Goal: Information Seeking & Learning: Learn about a topic

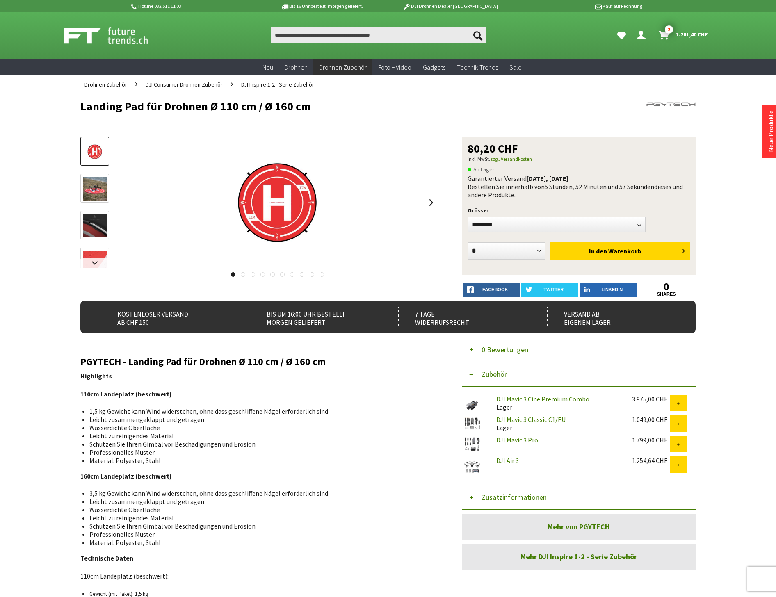
select select "*"
click at [288, 40] on input "Produkt, Marke, Kategorie, EAN, Artikelnummer…" at bounding box center [379, 35] width 216 height 16
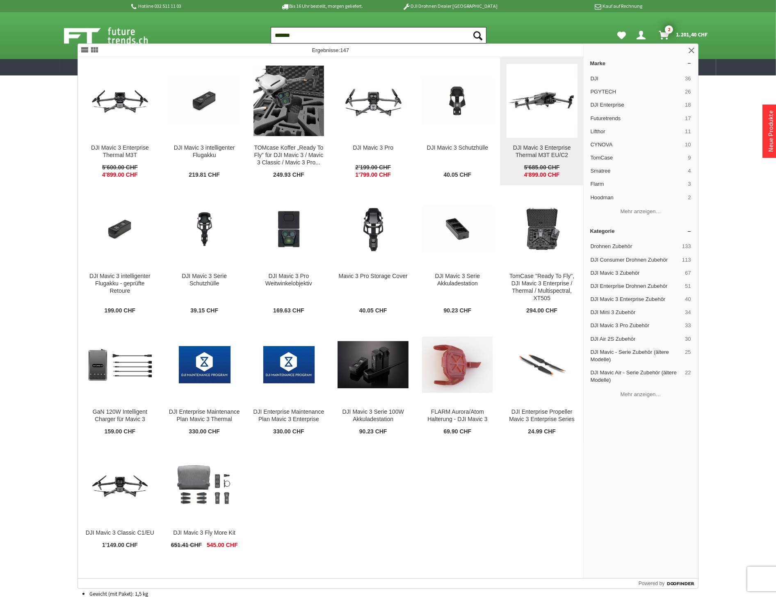
type input "*******"
click at [544, 130] on figure at bounding box center [542, 101] width 71 height 74
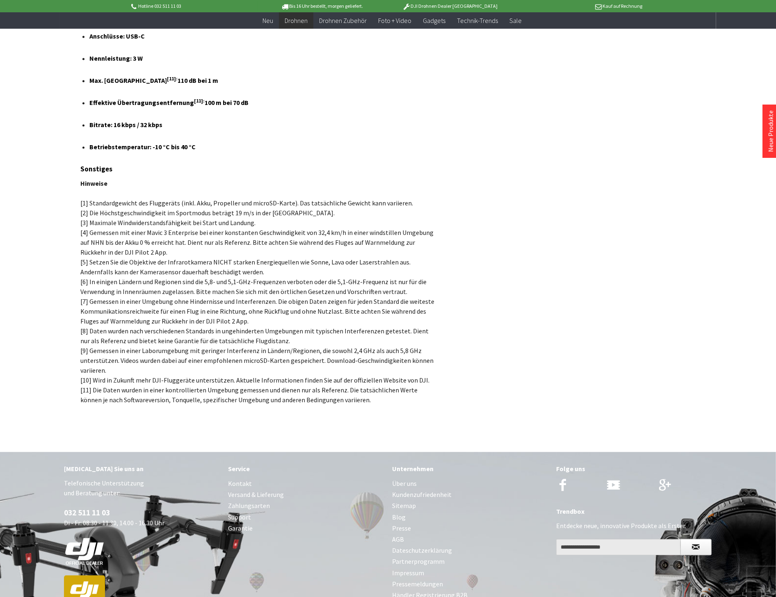
scroll to position [5516, 0]
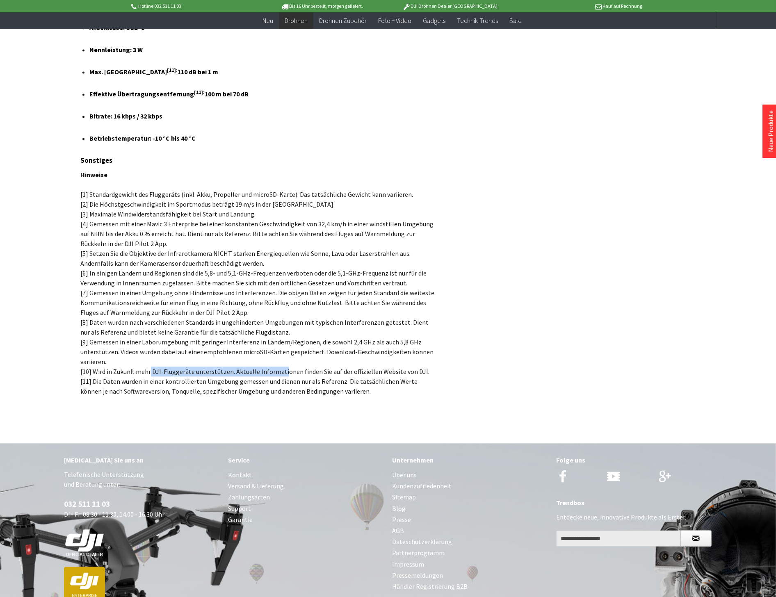
drag, startPoint x: 150, startPoint y: 301, endPoint x: 279, endPoint y: 296, distance: 129.3
click at [279, 296] on p "Hinweise [1] Standardgewicht des Fluggeräts (inkl. Akku, Propeller und microSD-…" at bounding box center [258, 283] width 357 height 226
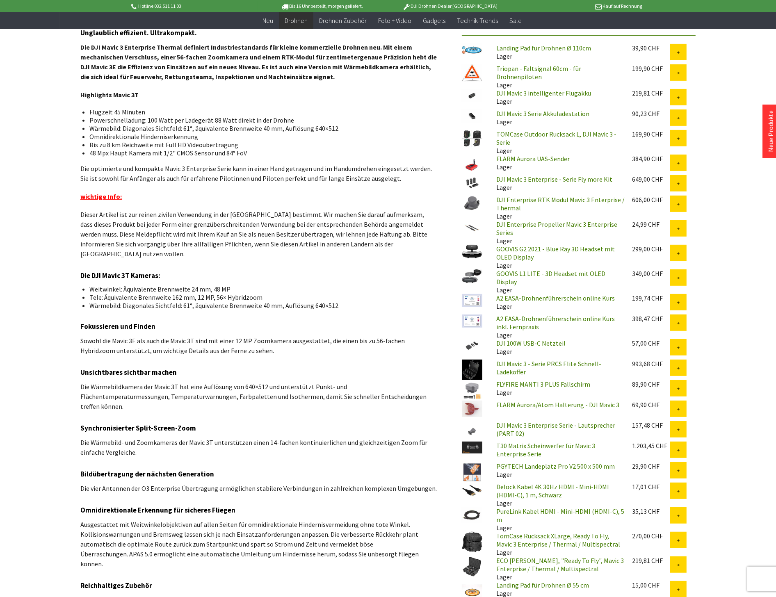
scroll to position [0, 0]
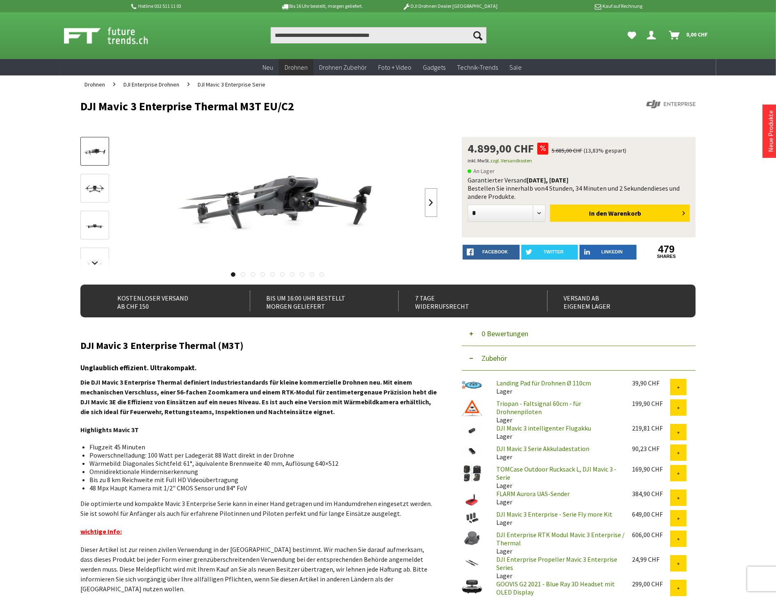
click at [435, 202] on link at bounding box center [431, 202] width 12 height 29
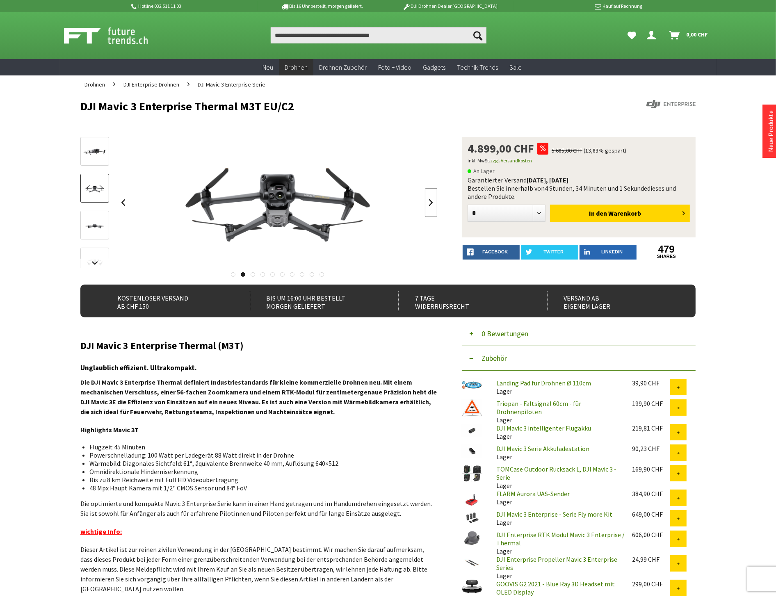
click at [435, 202] on link at bounding box center [431, 202] width 12 height 29
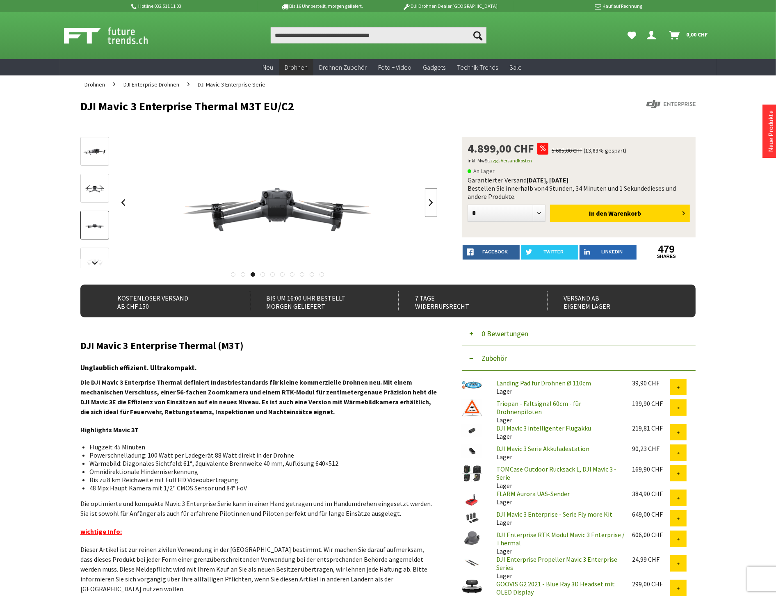
click at [435, 202] on link at bounding box center [431, 202] width 12 height 29
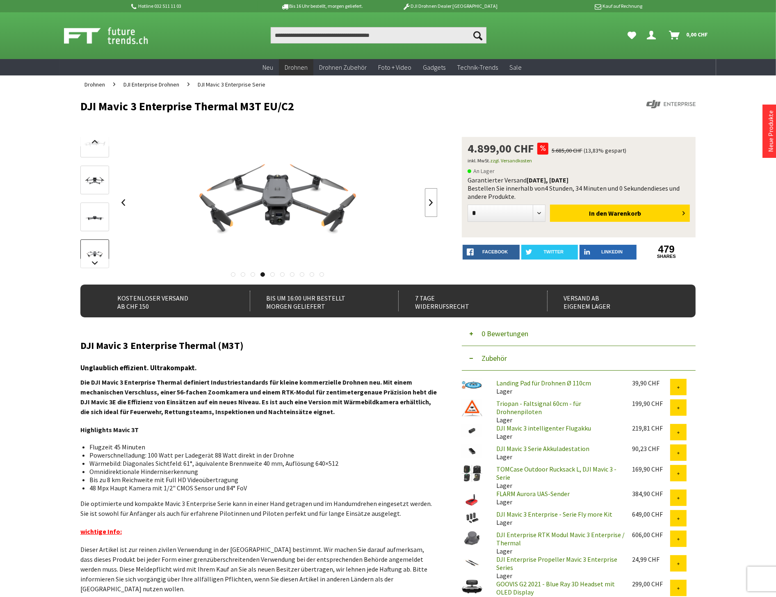
click at [435, 202] on link at bounding box center [431, 202] width 12 height 29
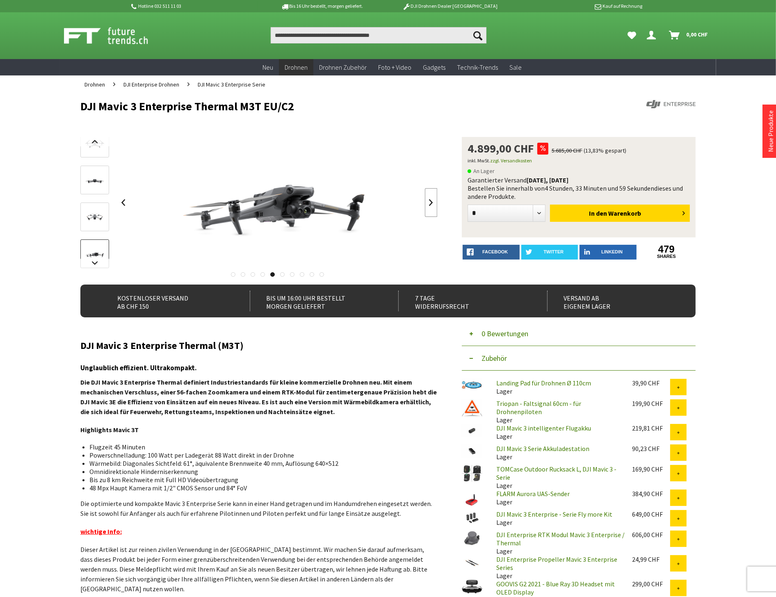
click at [435, 202] on link at bounding box center [431, 202] width 12 height 29
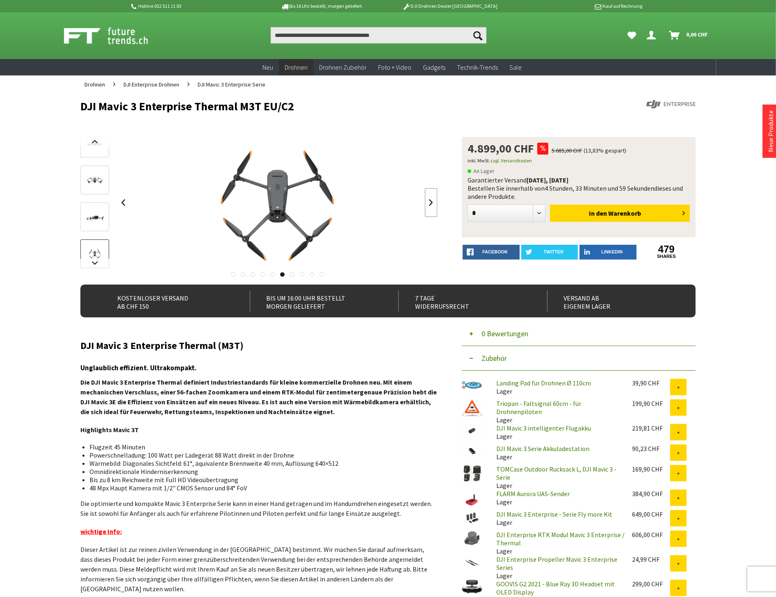
click at [435, 202] on link at bounding box center [431, 202] width 12 height 29
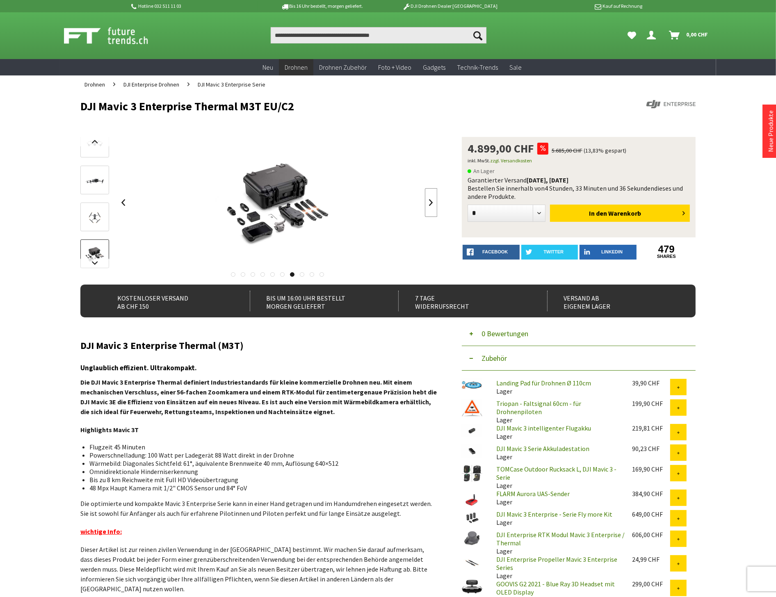
click at [427, 201] on link at bounding box center [431, 202] width 12 height 29
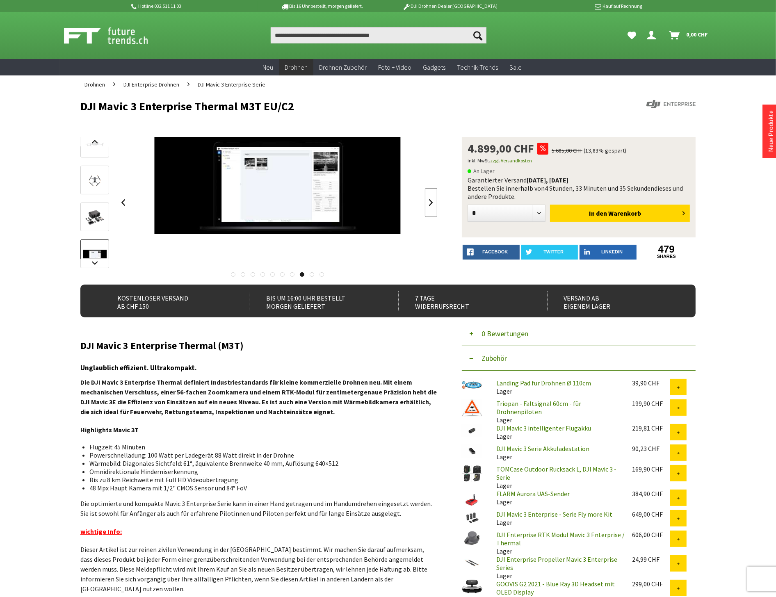
click at [427, 201] on link at bounding box center [431, 202] width 12 height 29
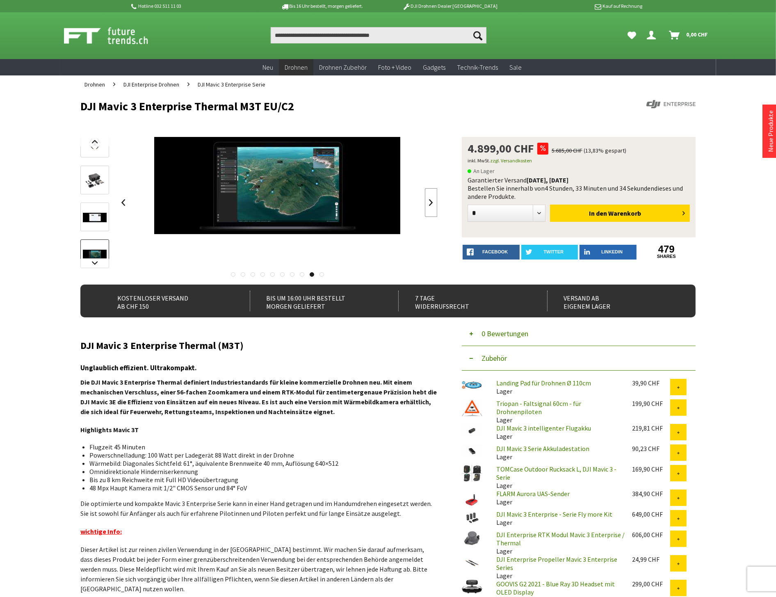
click at [427, 201] on link at bounding box center [431, 202] width 12 height 29
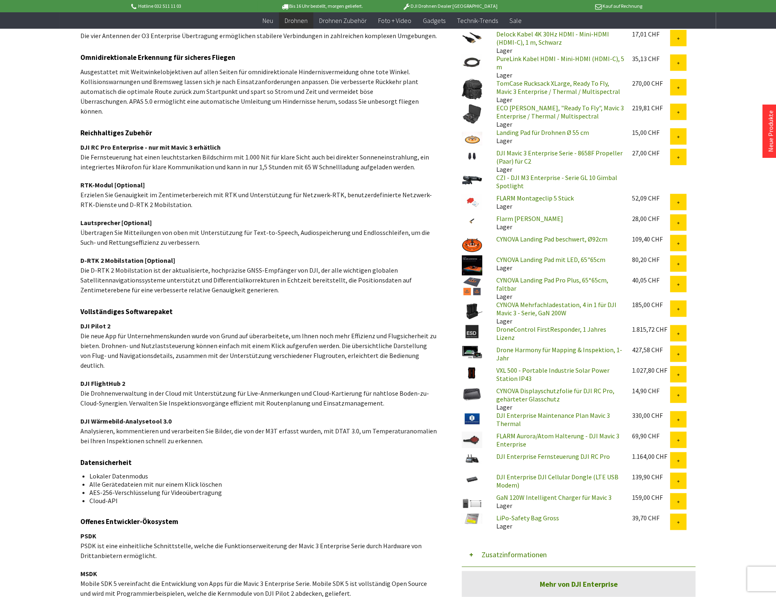
scroll to position [684, 0]
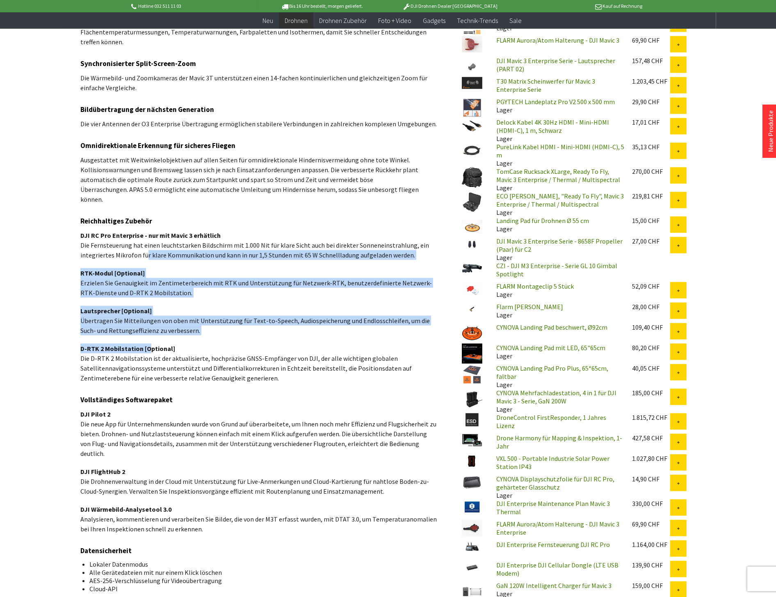
drag, startPoint x: 149, startPoint y: 317, endPoint x: 144, endPoint y: 228, distance: 88.8
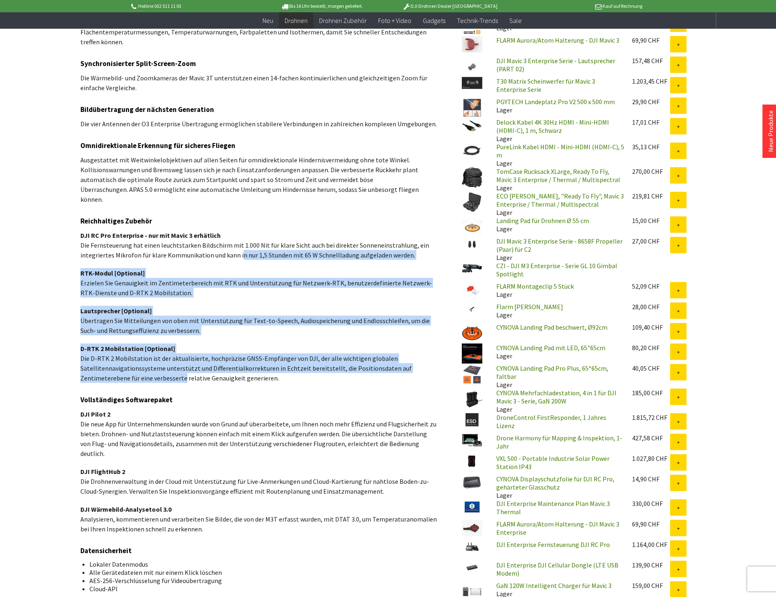
drag, startPoint x: 183, startPoint y: 346, endPoint x: 237, endPoint y: 220, distance: 136.9
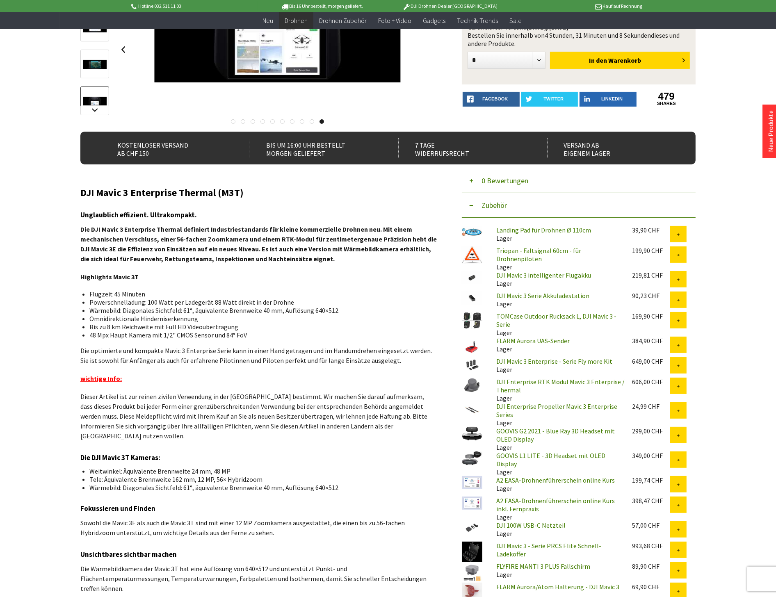
scroll to position [0, 0]
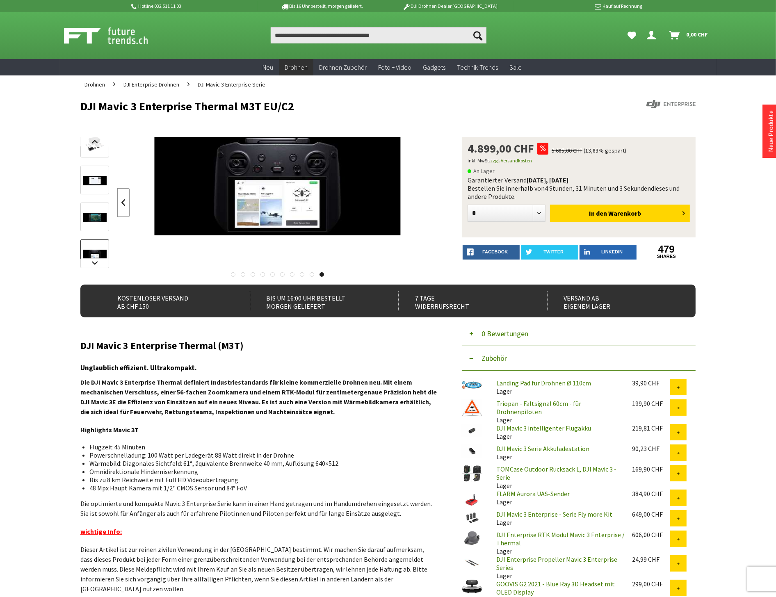
click at [125, 202] on link at bounding box center [123, 202] width 12 height 29
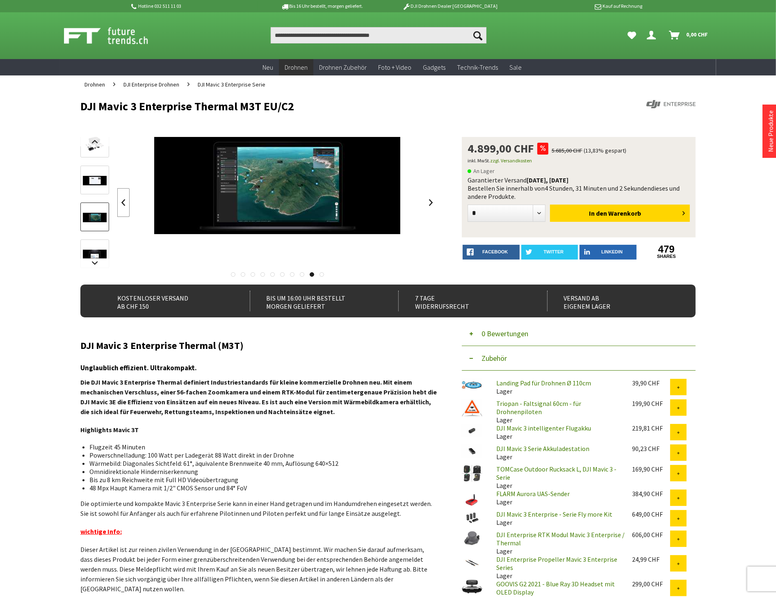
click at [125, 202] on link at bounding box center [123, 202] width 12 height 29
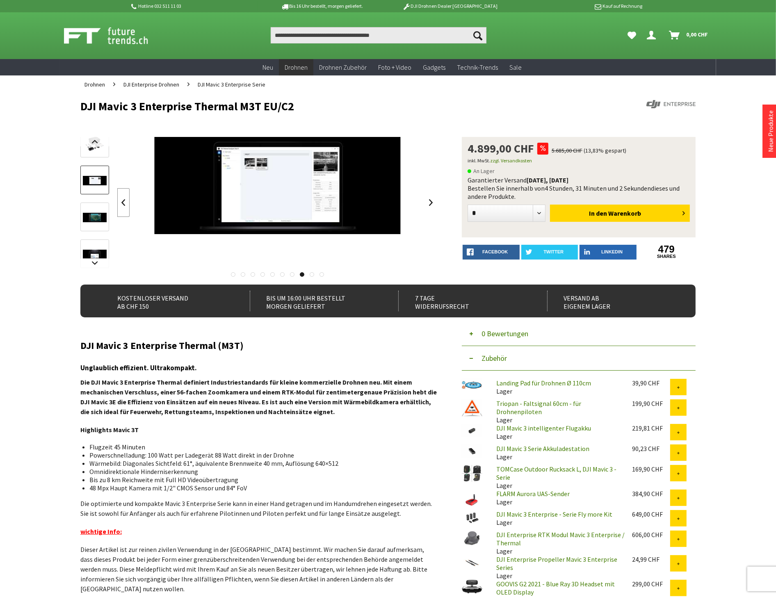
click at [125, 202] on link at bounding box center [123, 202] width 12 height 29
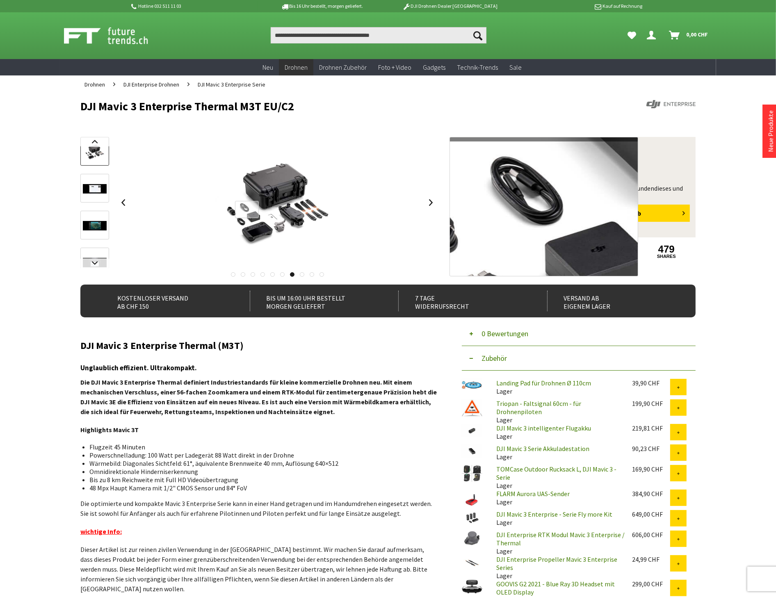
click at [247, 210] on div at bounding box center [247, 210] width 24 height 18
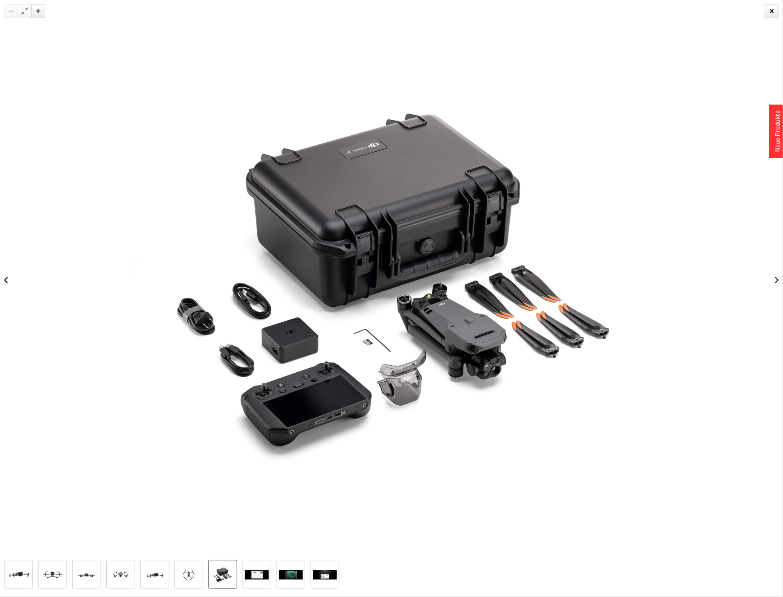
click at [363, 322] on img at bounding box center [391, 280] width 560 height 560
click at [776, 10] on div at bounding box center [772, 11] width 14 height 14
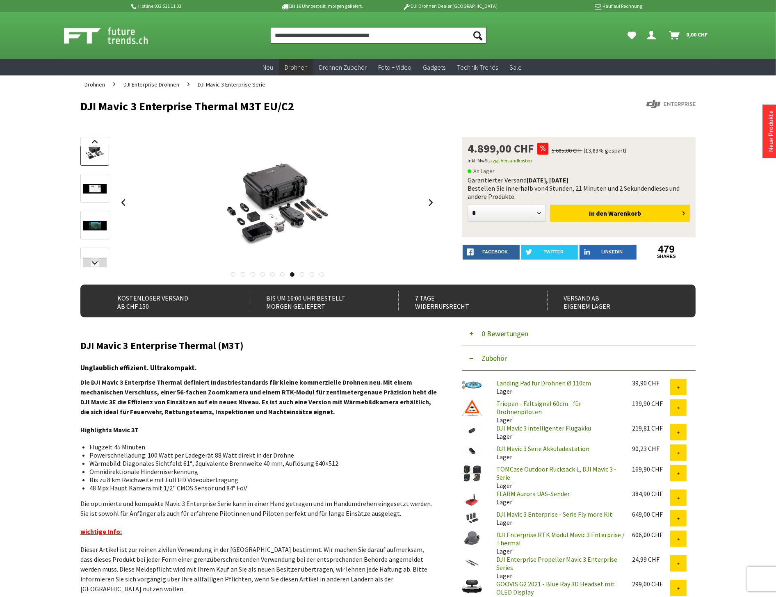
click at [308, 33] on input "Produkt, Marke, Kategorie, EAN, Artikelnummer…" at bounding box center [379, 35] width 216 height 16
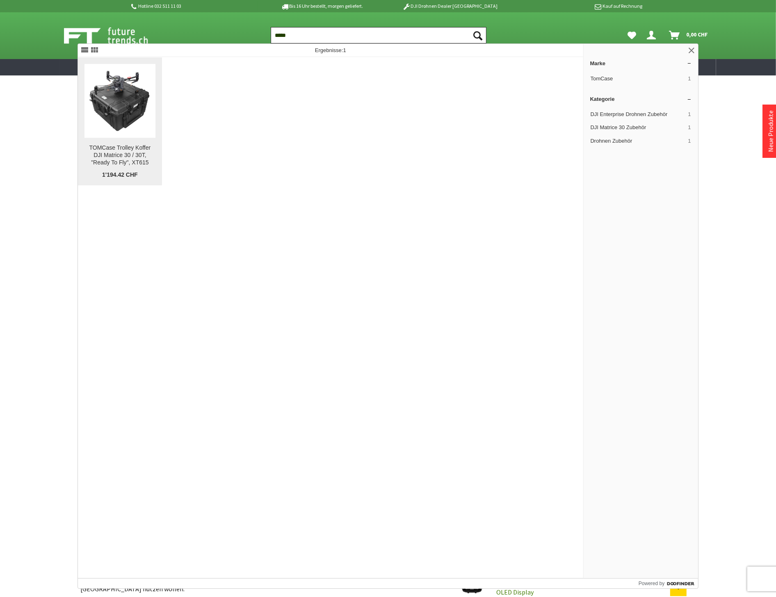
type input "*****"
click at [103, 132] on img at bounding box center [120, 101] width 71 height 71
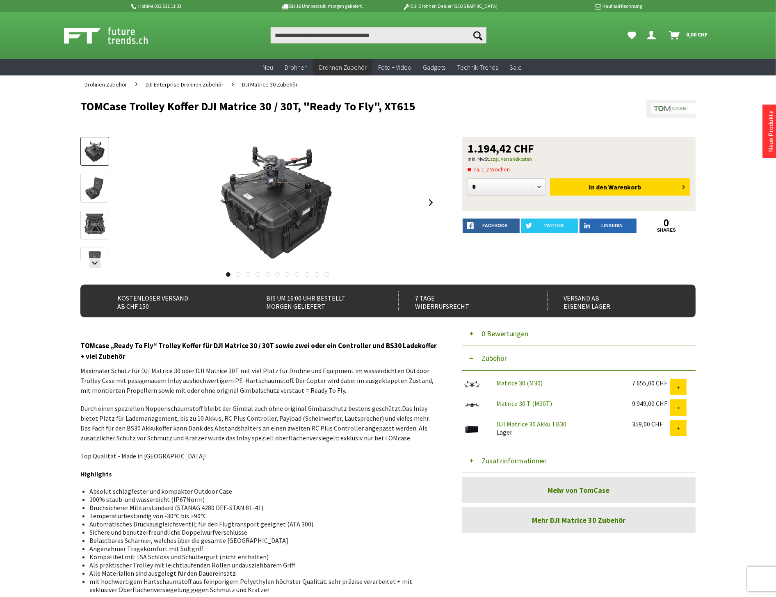
drag, startPoint x: 417, startPoint y: 105, endPoint x: 67, endPoint y: 100, distance: 349.6
copy h1 "TOMCase Trolley Koffer DJI Matrice 30 / 30T, "Ready To Fly", XT615"
click at [305, 35] on input "Produkt, Marke, Kategorie, EAN, Artikelnummer…" at bounding box center [379, 35] width 216 height 16
paste input "*******"
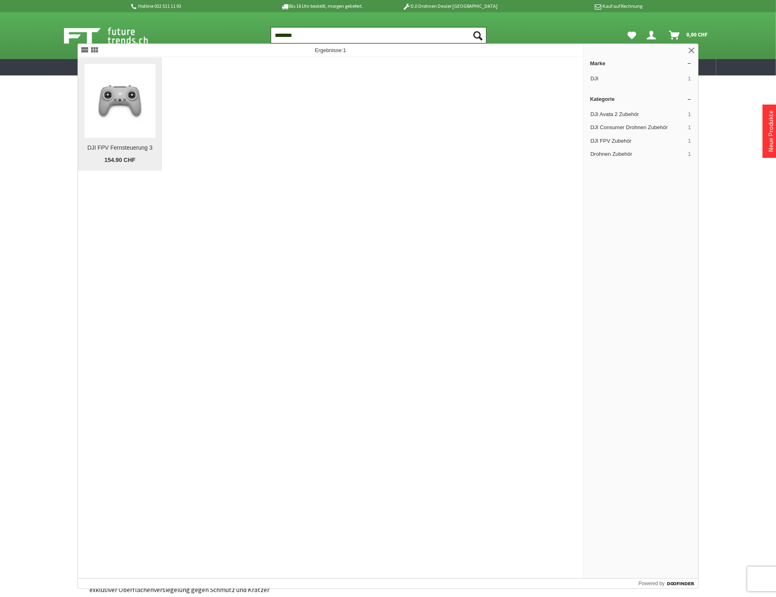
type input "*******"
click at [134, 129] on figure at bounding box center [120, 101] width 71 height 74
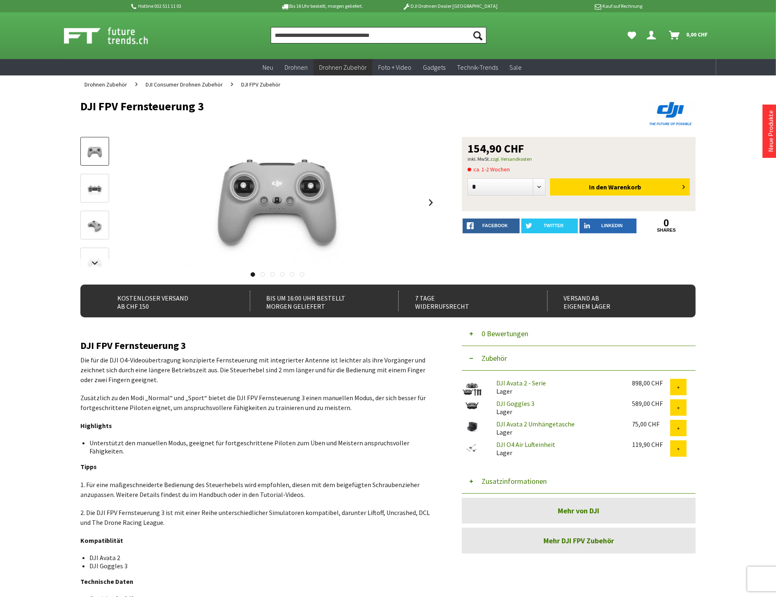
click at [293, 37] on input "Produkt, Marke, Kategorie, EAN, Artikelnummer…" at bounding box center [379, 35] width 216 height 16
paste input "**********"
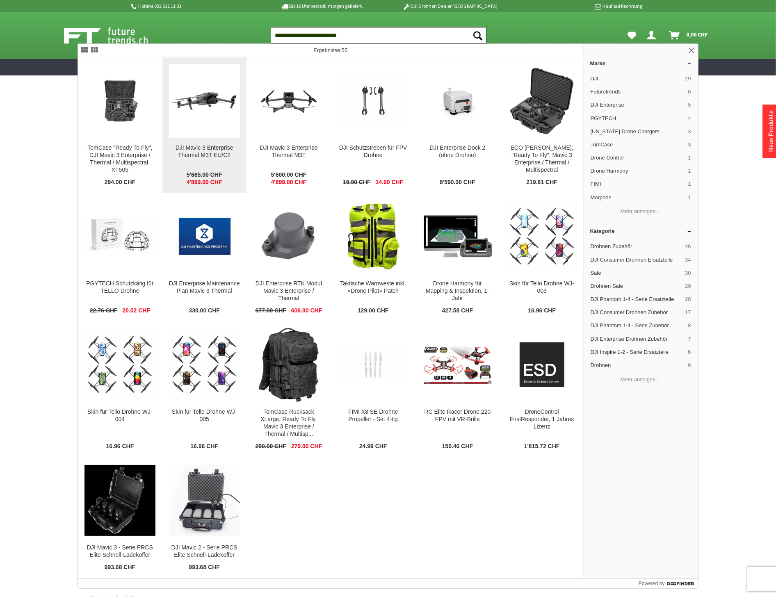
type input "**********"
click at [220, 122] on img at bounding box center [204, 101] width 71 height 45
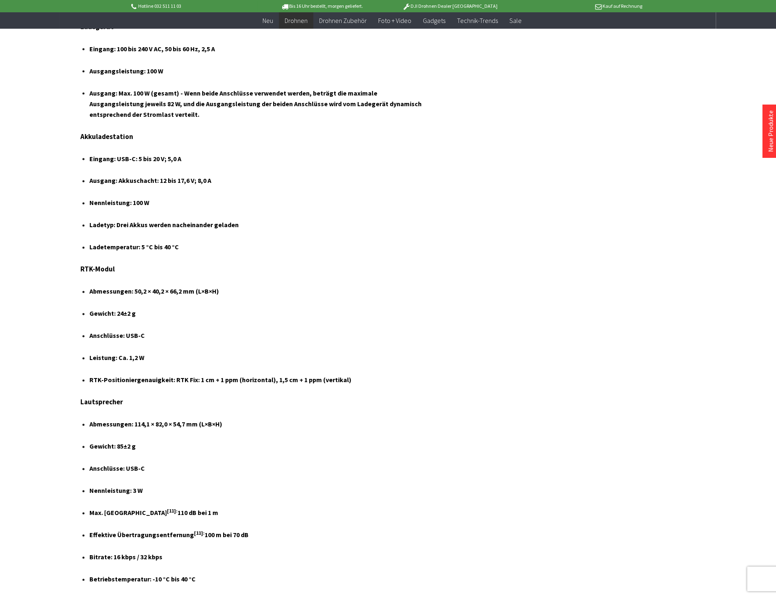
scroll to position [5060, 0]
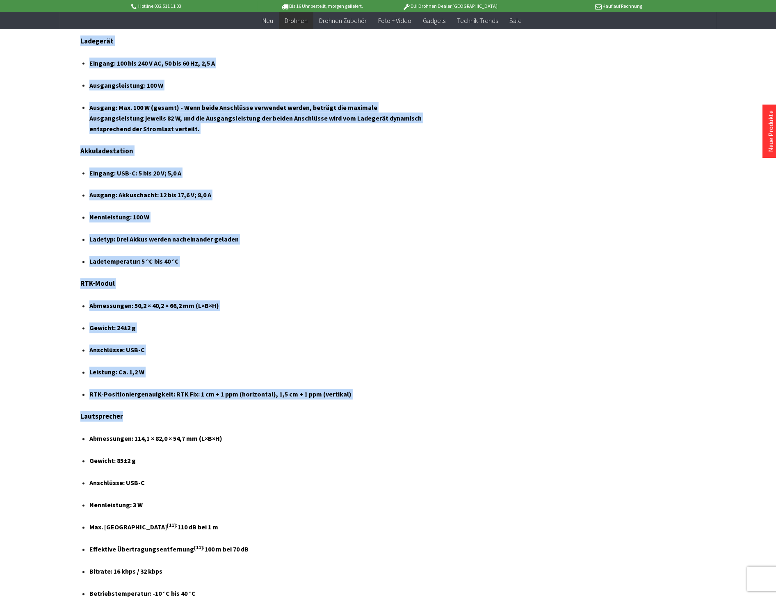
drag, startPoint x: 130, startPoint y: 345, endPoint x: 67, endPoint y: 340, distance: 63.4
click at [103, 323] on h4 "Gewicht: 24±2 g" at bounding box center [259, 328] width 341 height 11
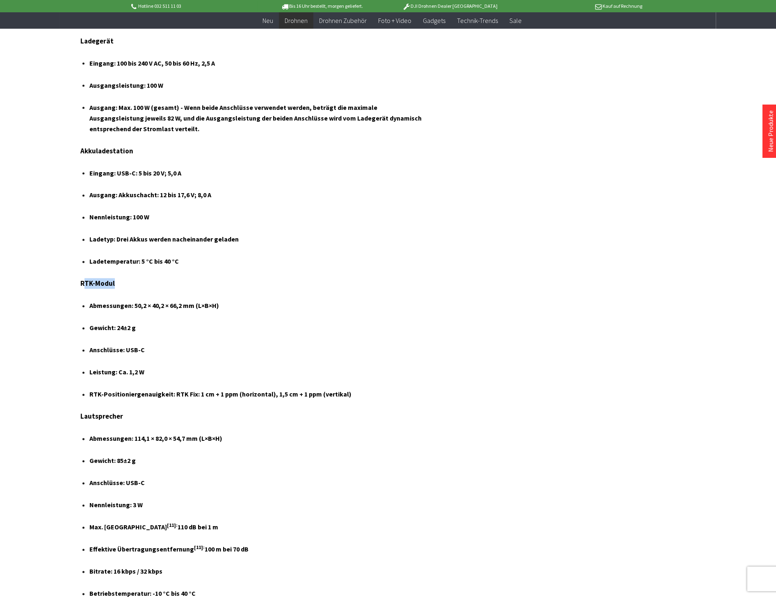
drag, startPoint x: 114, startPoint y: 210, endPoint x: 84, endPoint y: 214, distance: 30.6
click at [84, 279] on h3 "RTK-Modul" at bounding box center [258, 284] width 357 height 11
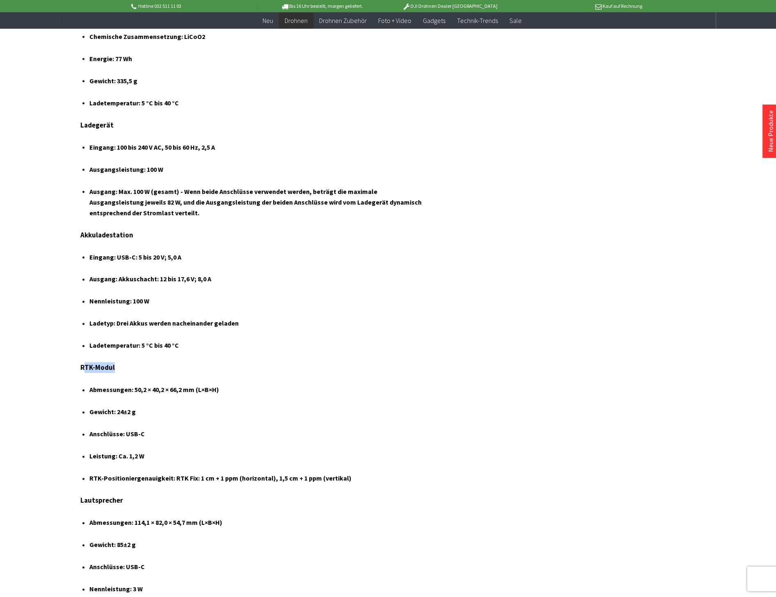
scroll to position [4969, 0]
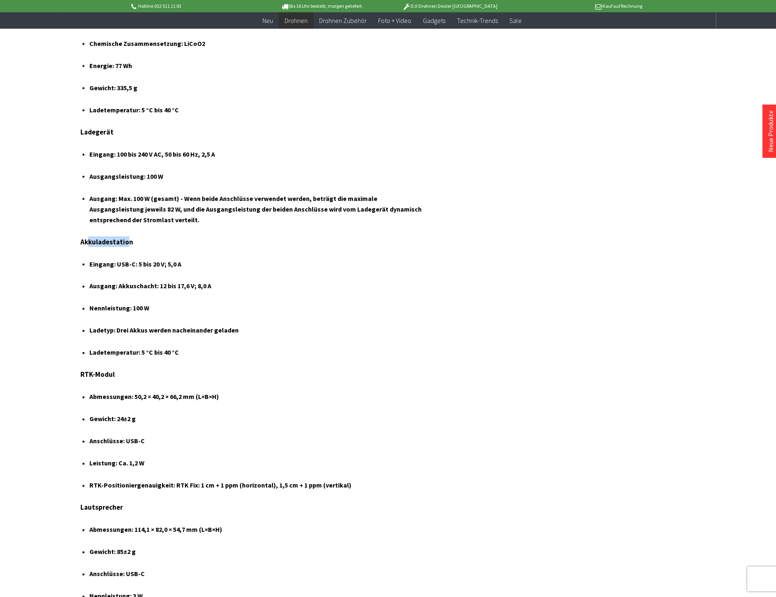
drag, startPoint x: 126, startPoint y: 169, endPoint x: 89, endPoint y: 174, distance: 37.6
click at [89, 237] on h3 "Akkuladestation" at bounding box center [258, 242] width 357 height 11
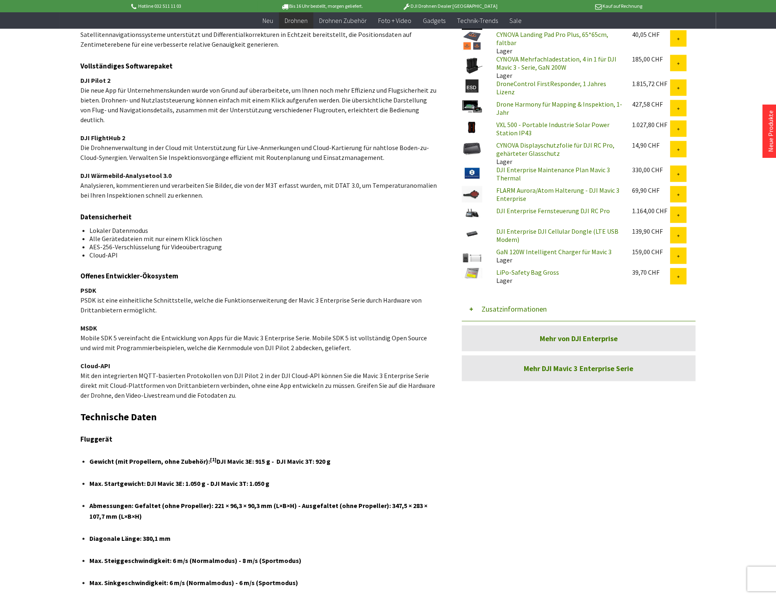
scroll to position [1003, 0]
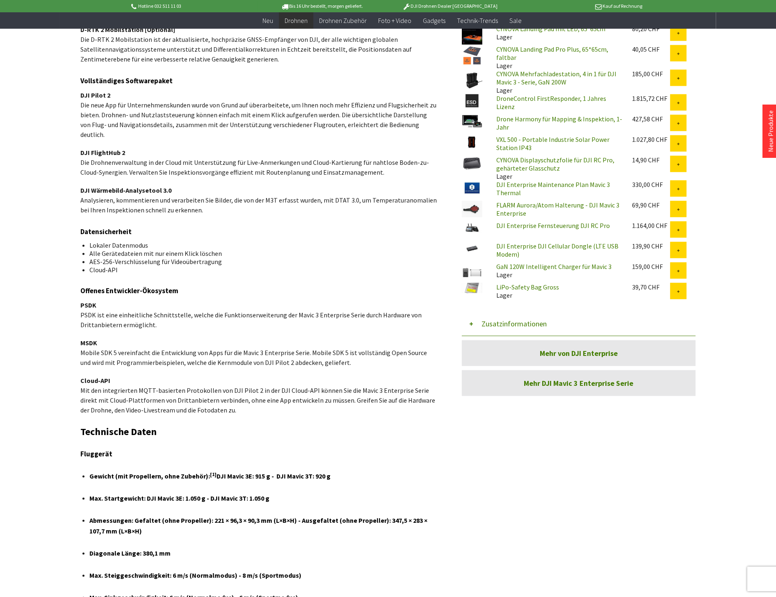
click at [222, 300] on p "PSDK PSDK ist eine einheitliche Schnittstelle, welche die Funktionserweiterung …" at bounding box center [258, 315] width 357 height 30
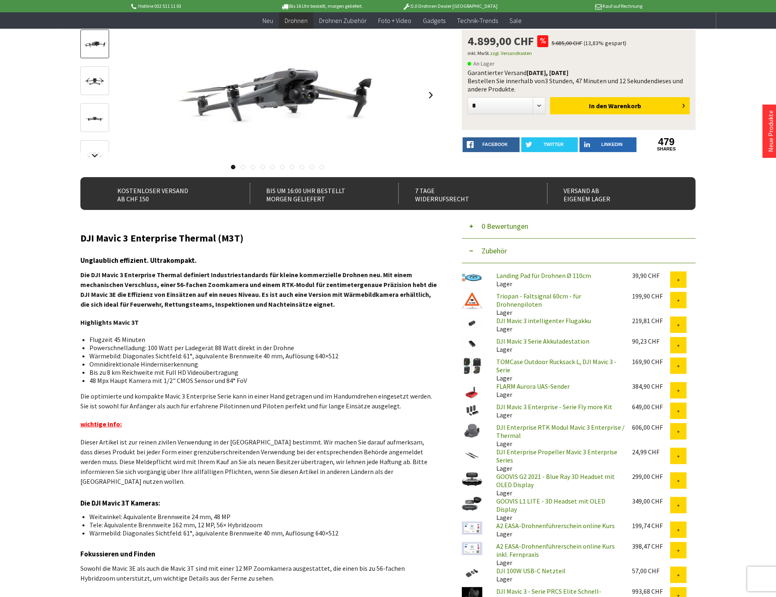
scroll to position [0, 0]
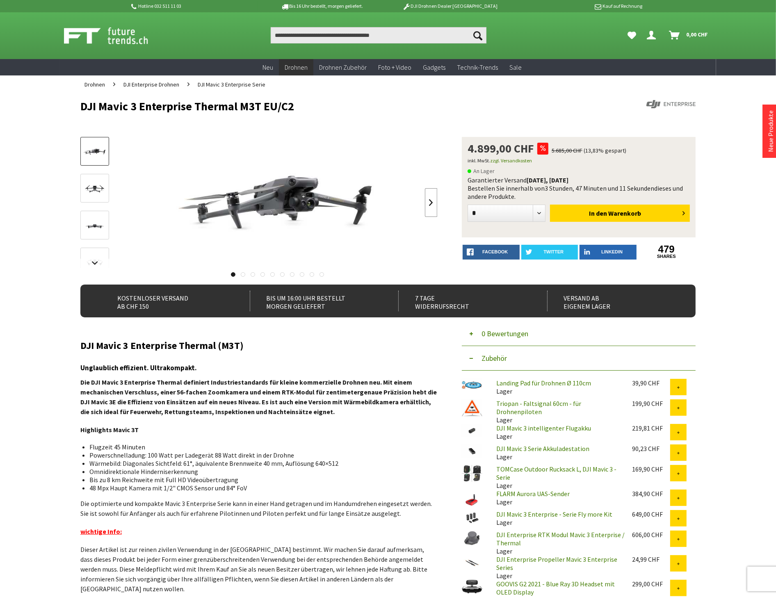
click at [427, 201] on link at bounding box center [431, 202] width 12 height 29
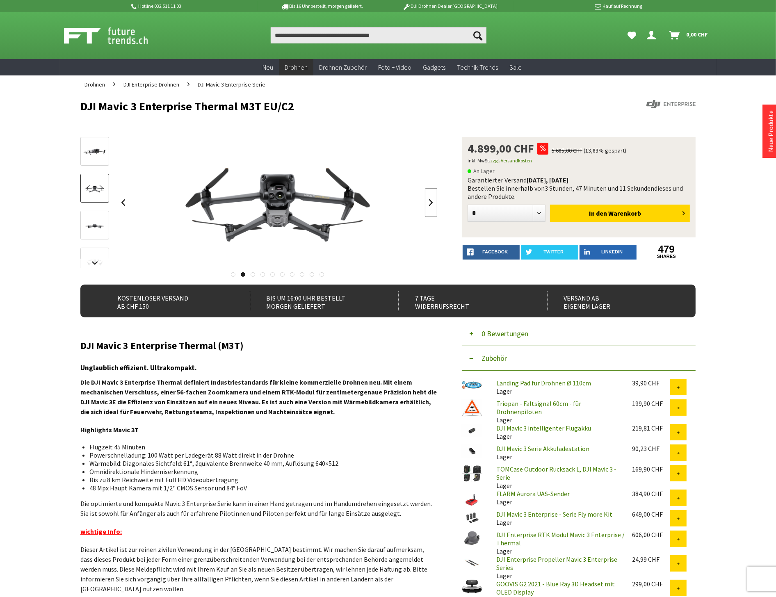
click at [427, 201] on link at bounding box center [431, 202] width 12 height 29
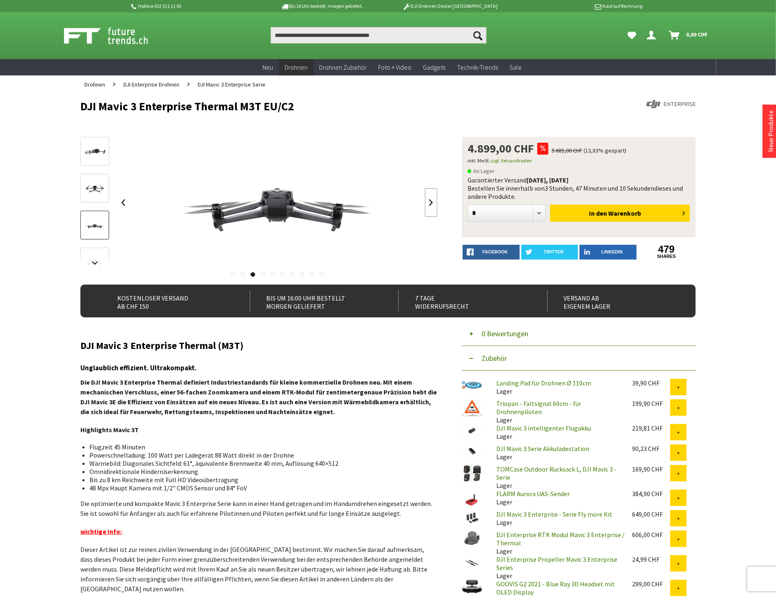
click at [427, 201] on link at bounding box center [431, 202] width 12 height 29
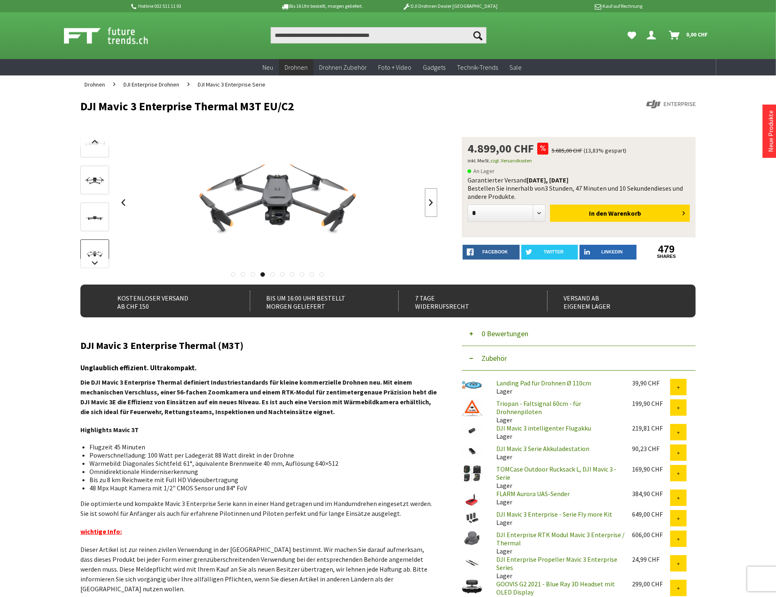
click at [427, 201] on link at bounding box center [431, 202] width 12 height 29
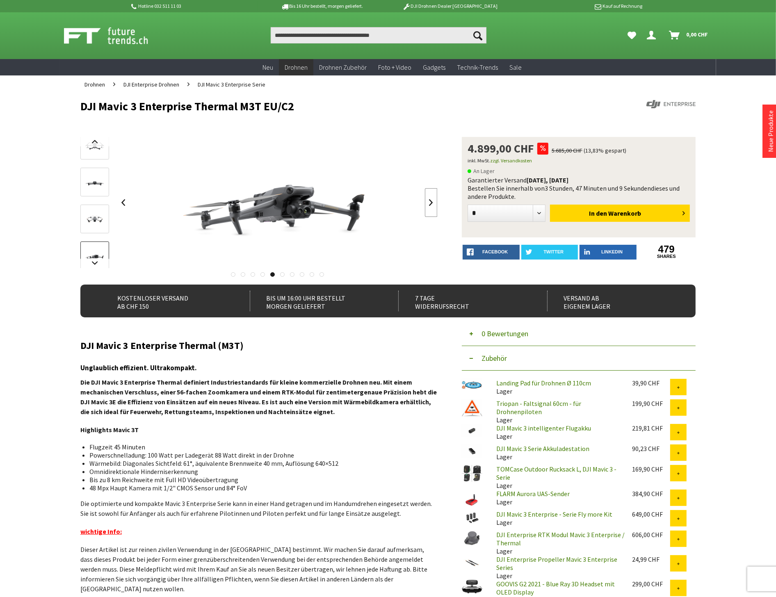
click at [427, 201] on link at bounding box center [431, 202] width 12 height 29
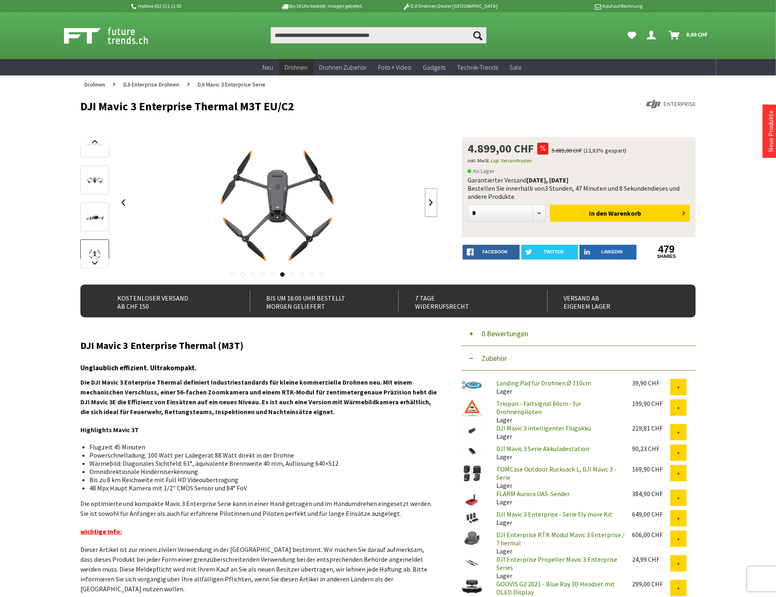
click at [427, 201] on link at bounding box center [431, 202] width 12 height 29
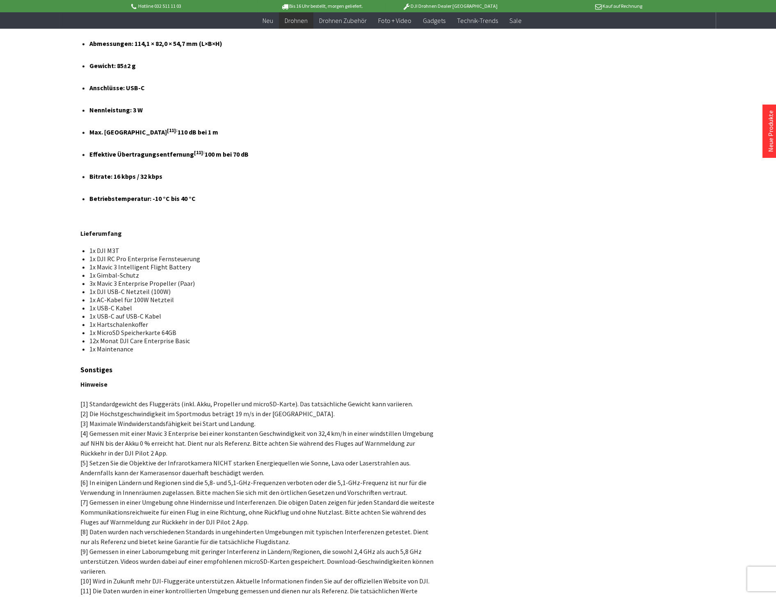
scroll to position [5470, 0]
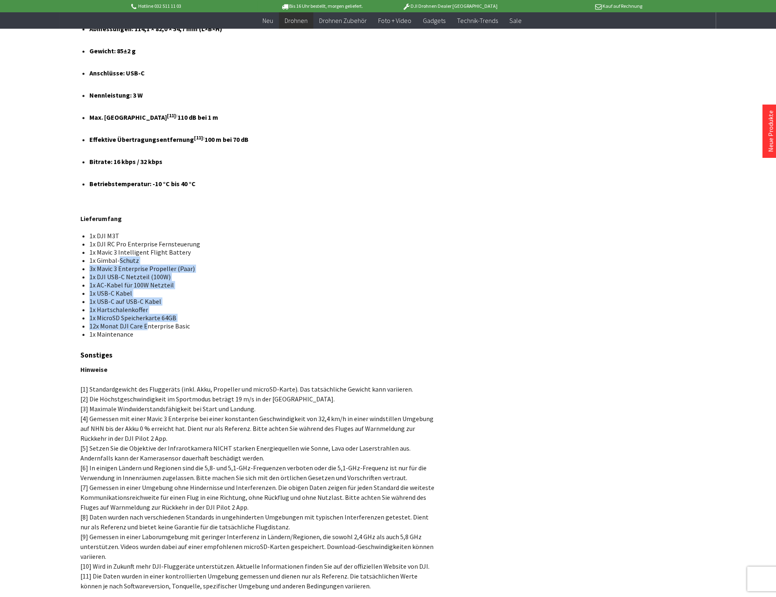
drag, startPoint x: 119, startPoint y: 187, endPoint x: 144, endPoint y: 257, distance: 74.9
click at [144, 257] on ul "1x DJI M3T 1x DJI RC Pro Enterprise Fernsteuerung 1x Mavic 3 Intelligent Flight…" at bounding box center [259, 285] width 344 height 107
click at [120, 330] on li "1x Maintenance" at bounding box center [259, 334] width 341 height 8
drag, startPoint x: 137, startPoint y: 263, endPoint x: 85, endPoint y: 146, distance: 127.8
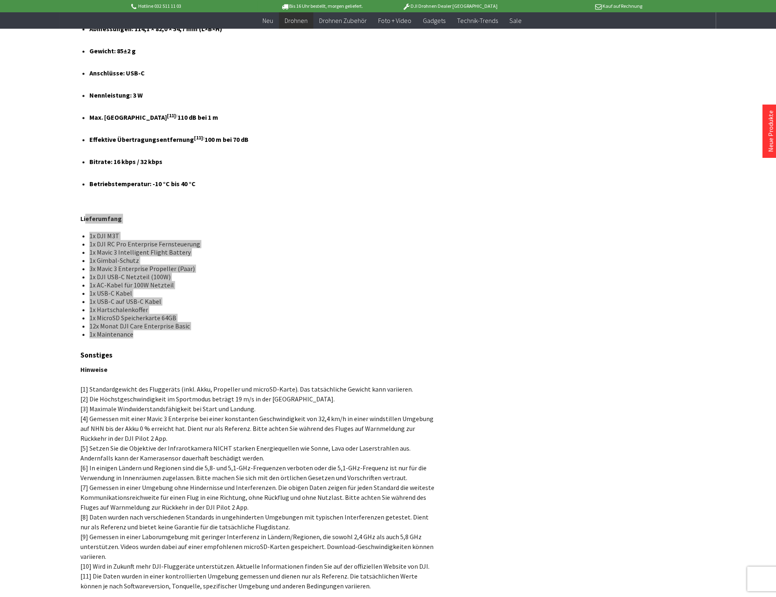
scroll to position [5379, 0]
